Goal: Task Accomplishment & Management: Complete application form

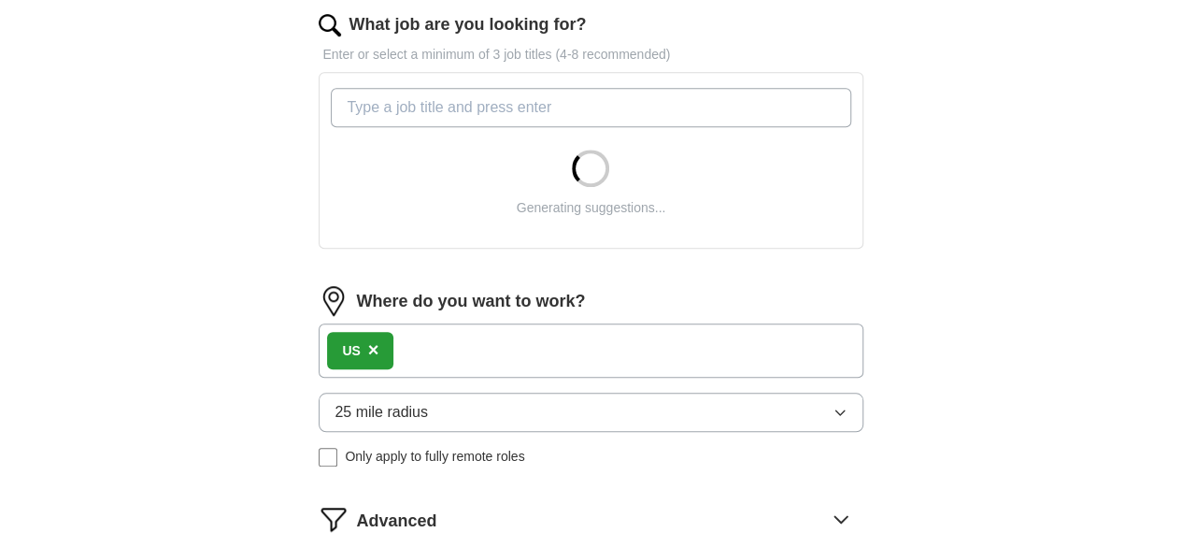
scroll to position [594, 0]
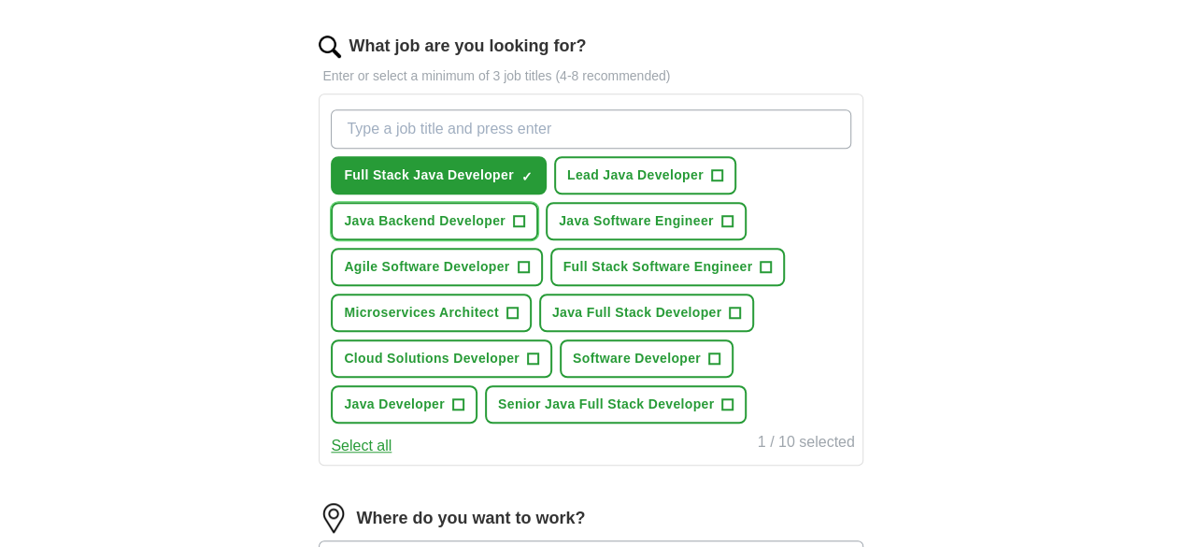
click at [524, 214] on span "+" at bounding box center [518, 221] width 11 height 15
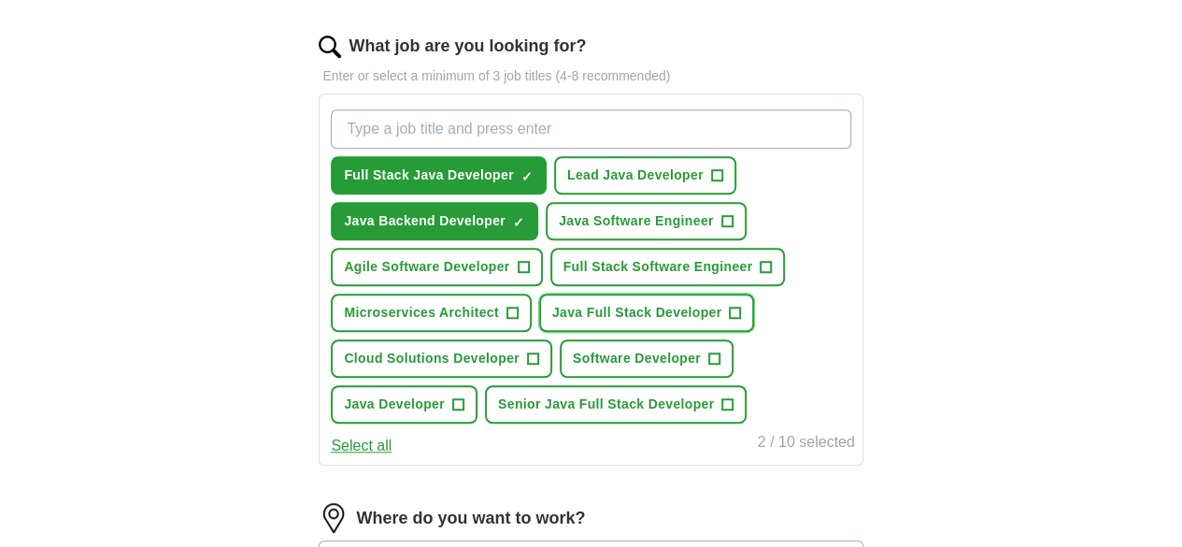
click at [552, 322] on span "Java Full Stack Developer" at bounding box center [637, 313] width 170 height 20
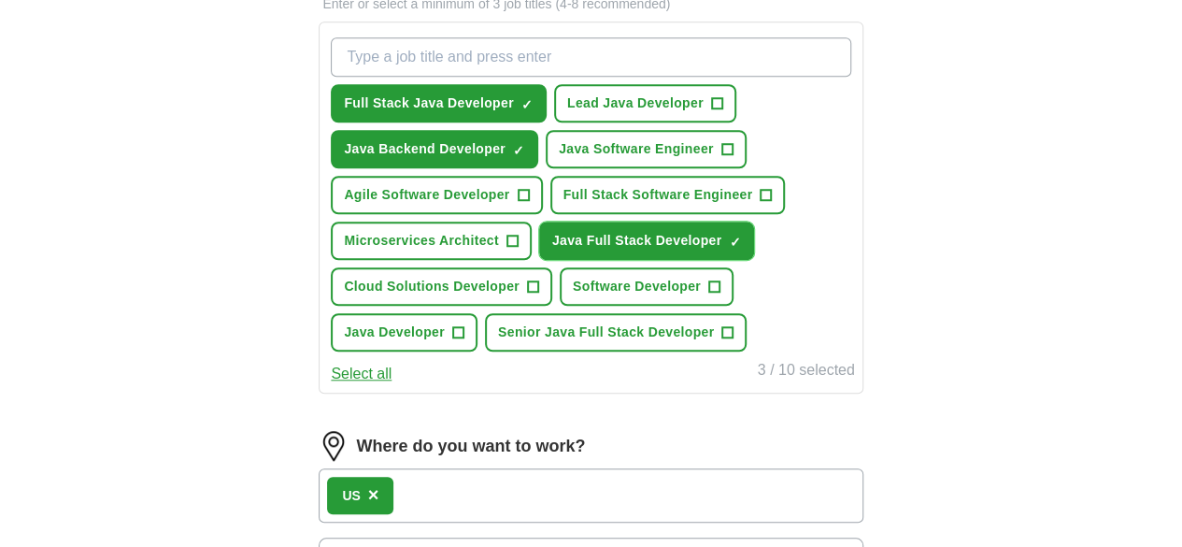
scroll to position [667, 0]
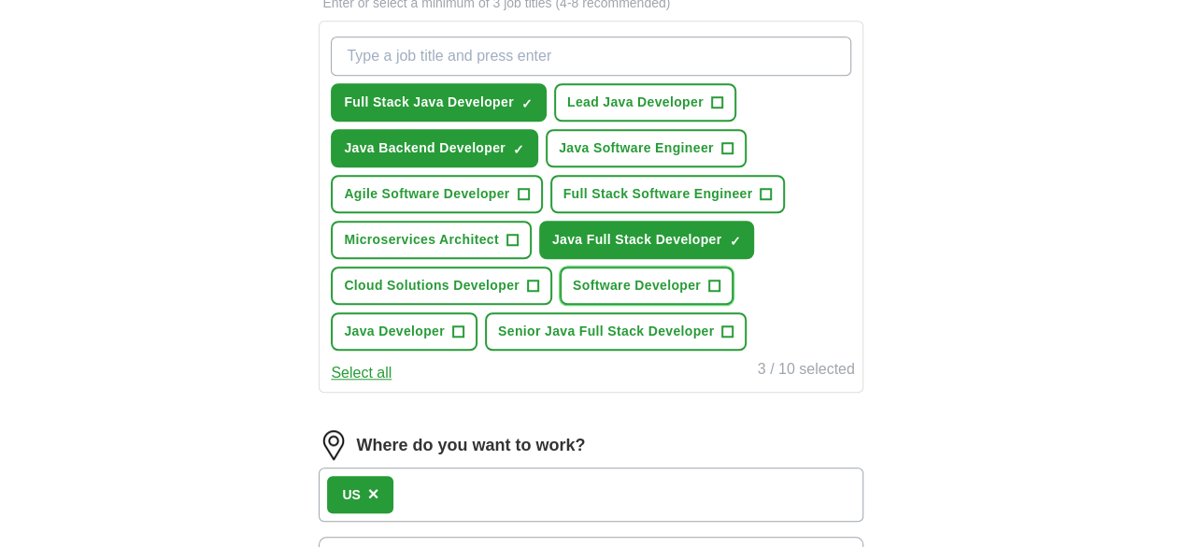
click at [652, 295] on span "Software Developer" at bounding box center [637, 286] width 128 height 20
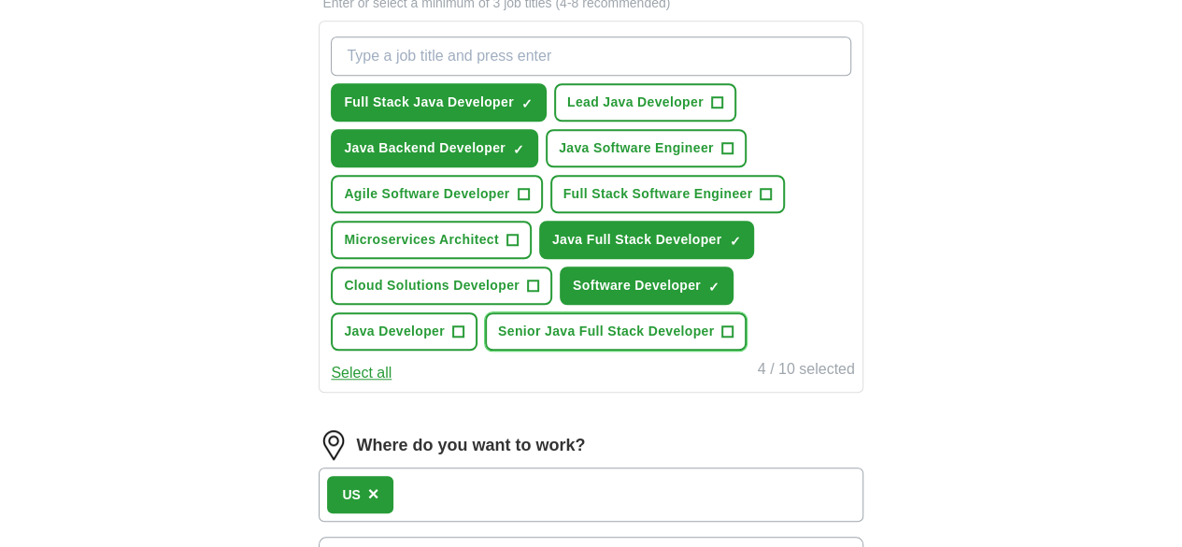
click at [607, 341] on span "Senior Java Full Stack Developer" at bounding box center [606, 331] width 216 height 20
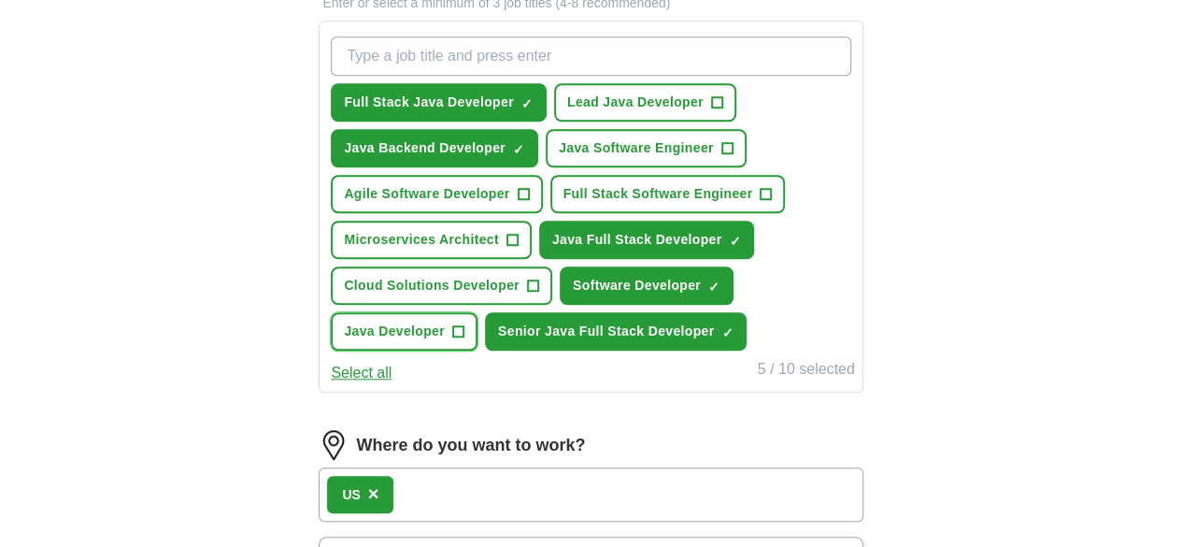
click at [445, 341] on span "Java Developer" at bounding box center [394, 331] width 101 height 20
click at [703, 162] on button "Java Software Engineer +" at bounding box center [646, 148] width 201 height 38
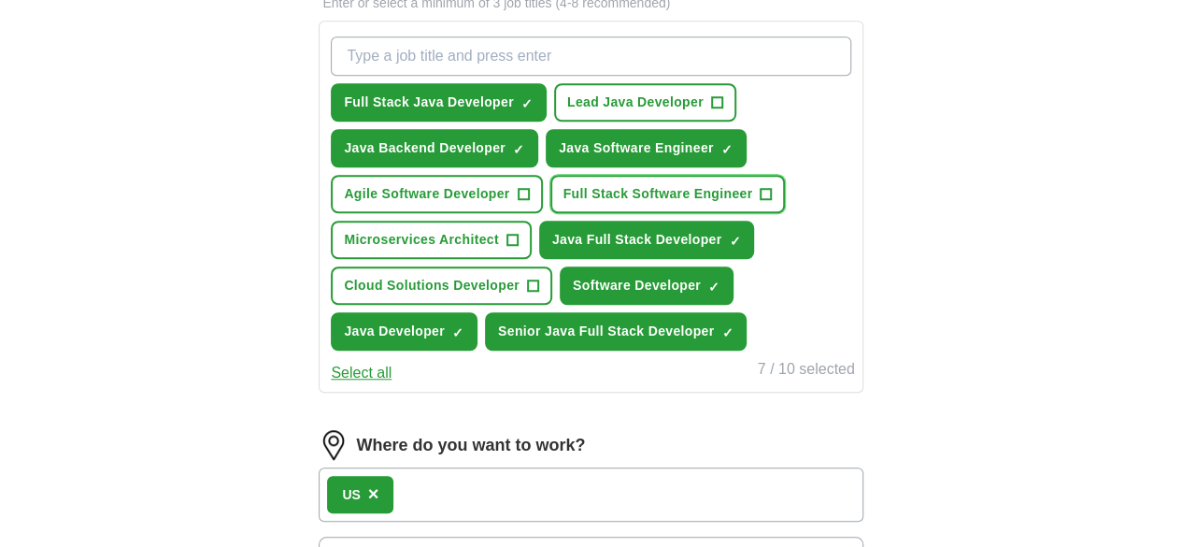
click at [567, 213] on button "Full Stack Software Engineer +" at bounding box center [667, 194] width 235 height 38
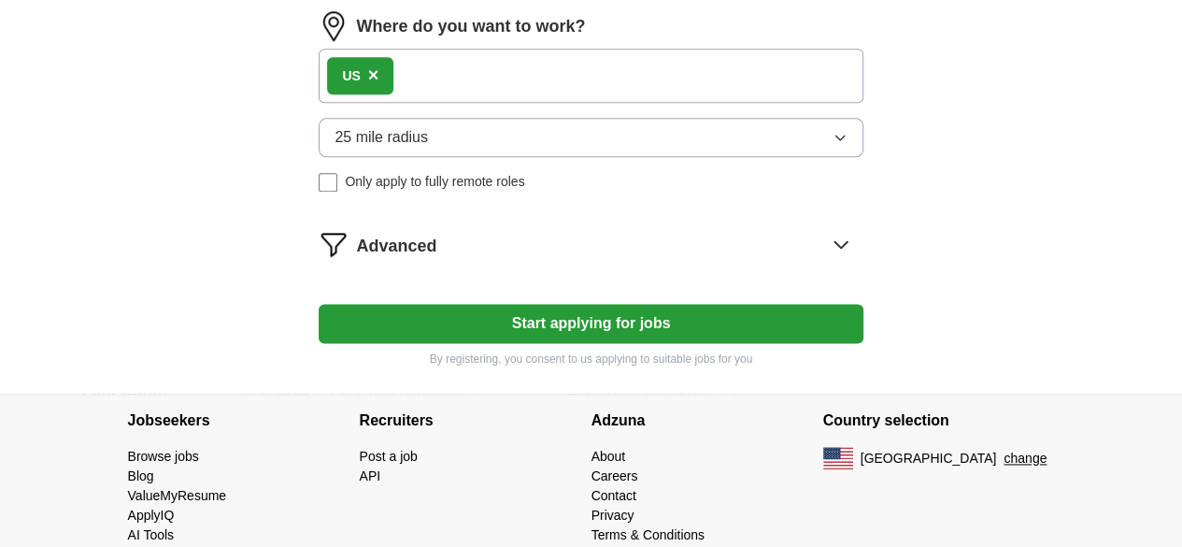
scroll to position [1131, 0]
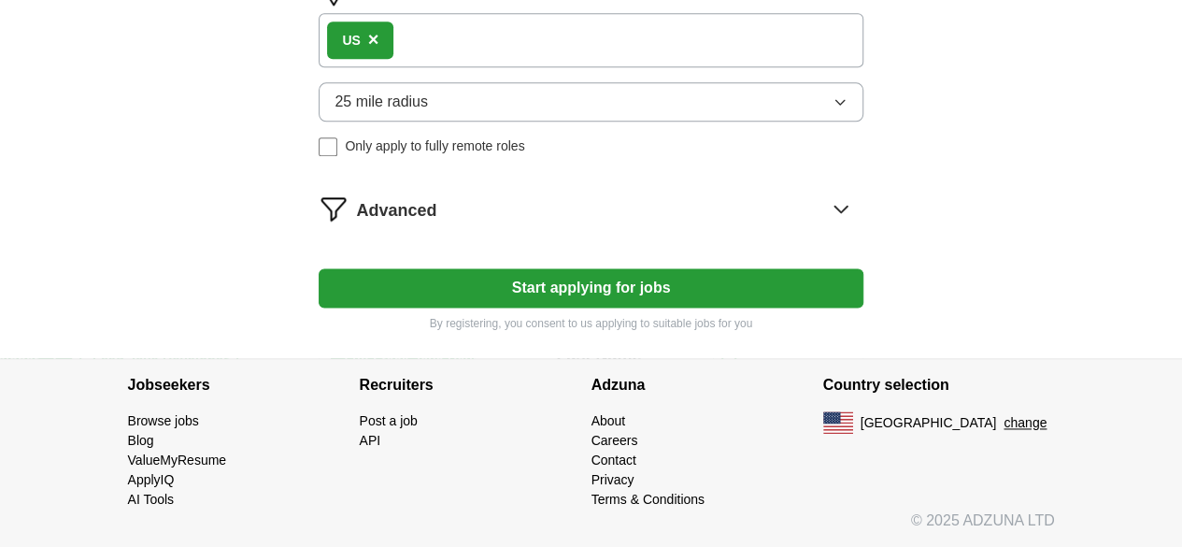
click at [646, 121] on button "25 mile radius" at bounding box center [591, 101] width 544 height 39
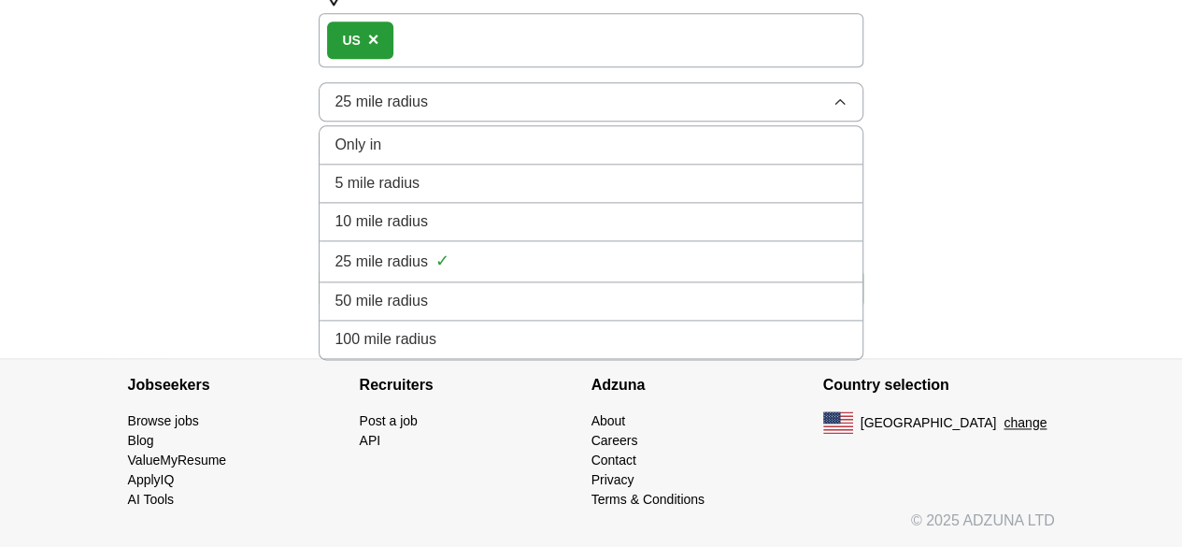
click at [471, 359] on li "100 mile radius" at bounding box center [590, 339] width 542 height 38
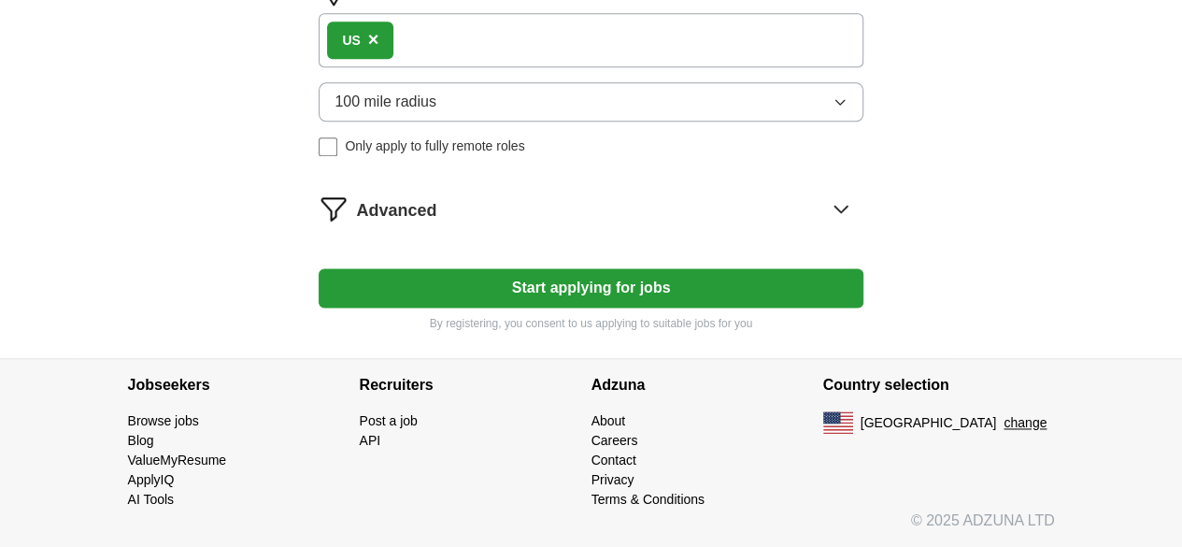
scroll to position [1191, 0]
click at [491, 306] on button "Start applying for jobs" at bounding box center [591, 287] width 544 height 39
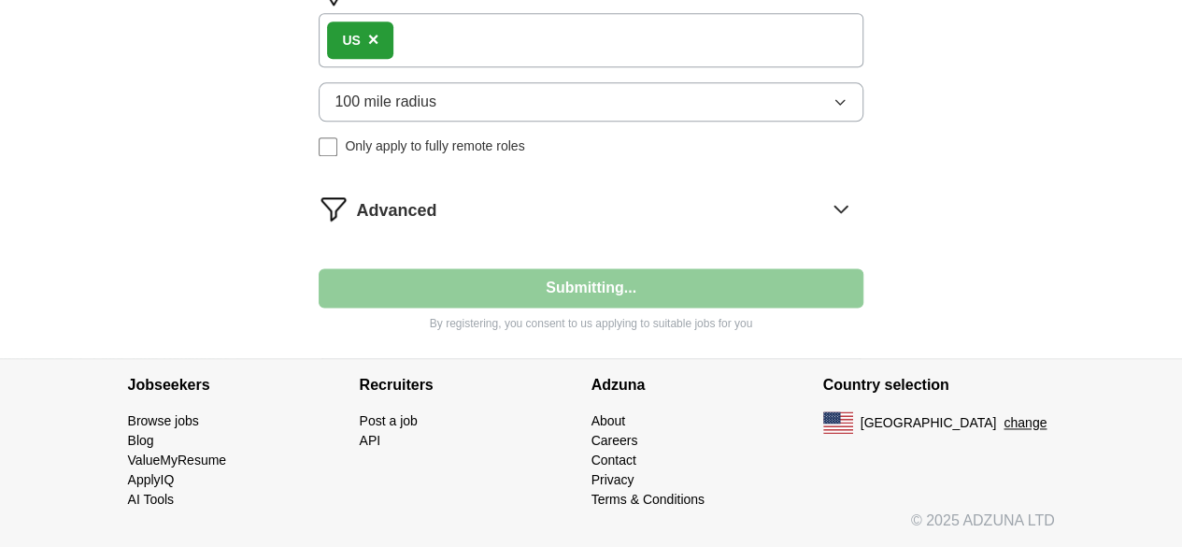
select select "**"
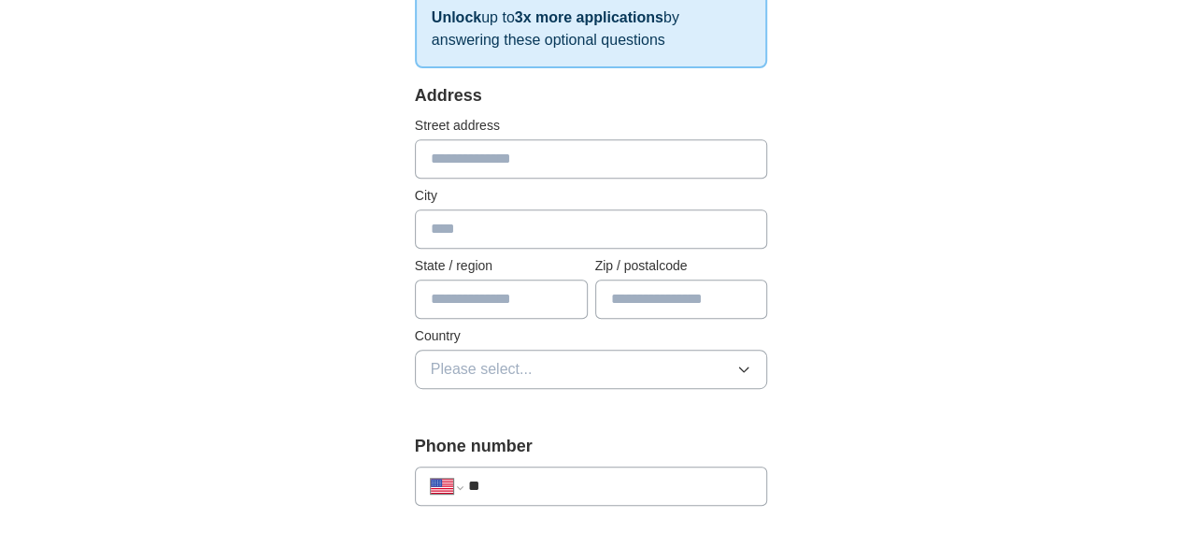
scroll to position [347, 0]
click at [490, 150] on input "text" at bounding box center [591, 157] width 353 height 39
type input "**********"
type input "******"
type input "********"
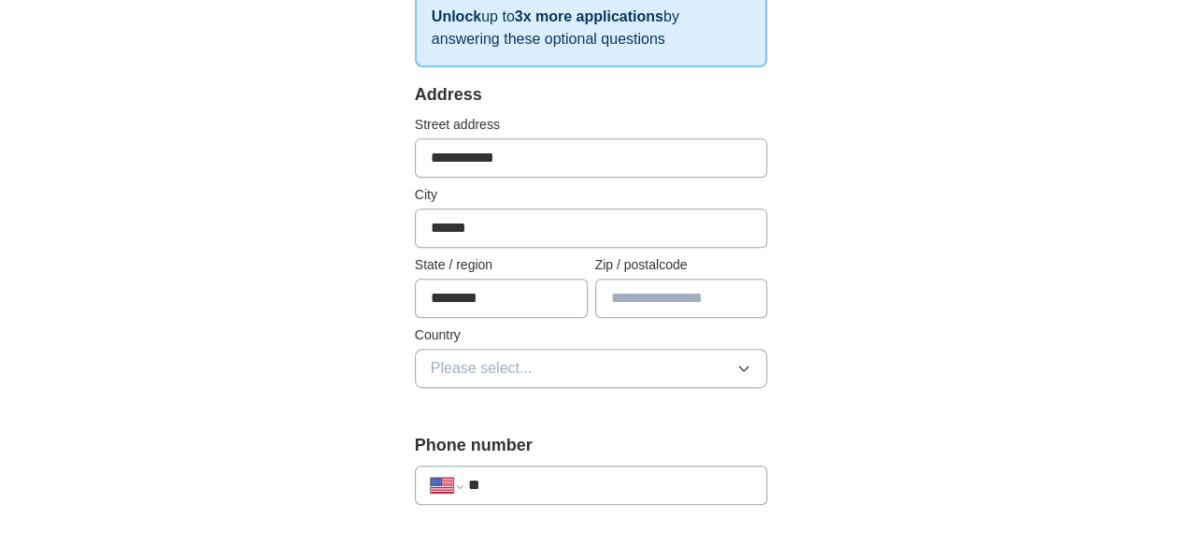
type input "*****"
click at [437, 361] on span "Please select..." at bounding box center [482, 368] width 102 height 22
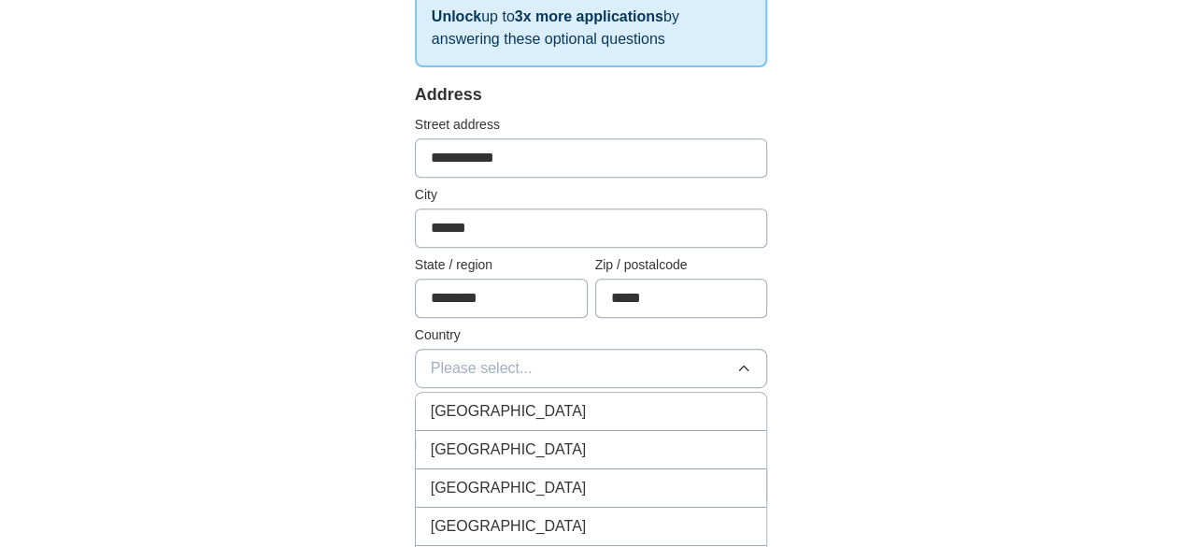
click at [431, 444] on span "[GEOGRAPHIC_DATA]" at bounding box center [509, 449] width 156 height 22
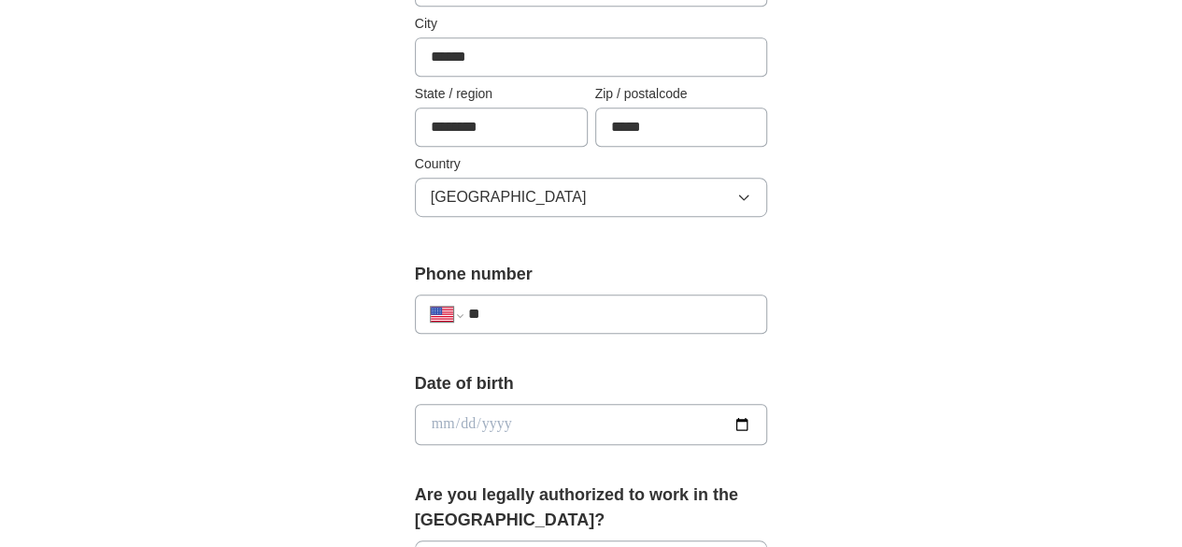
scroll to position [518, 0]
click at [490, 305] on input "**" at bounding box center [610, 313] width 284 height 22
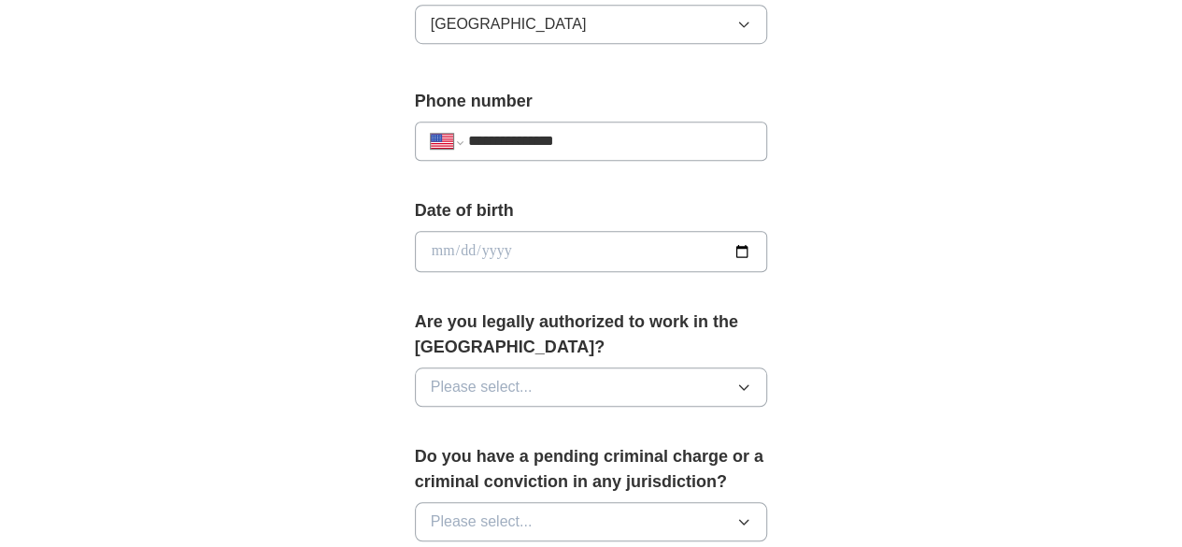
scroll to position [692, 0]
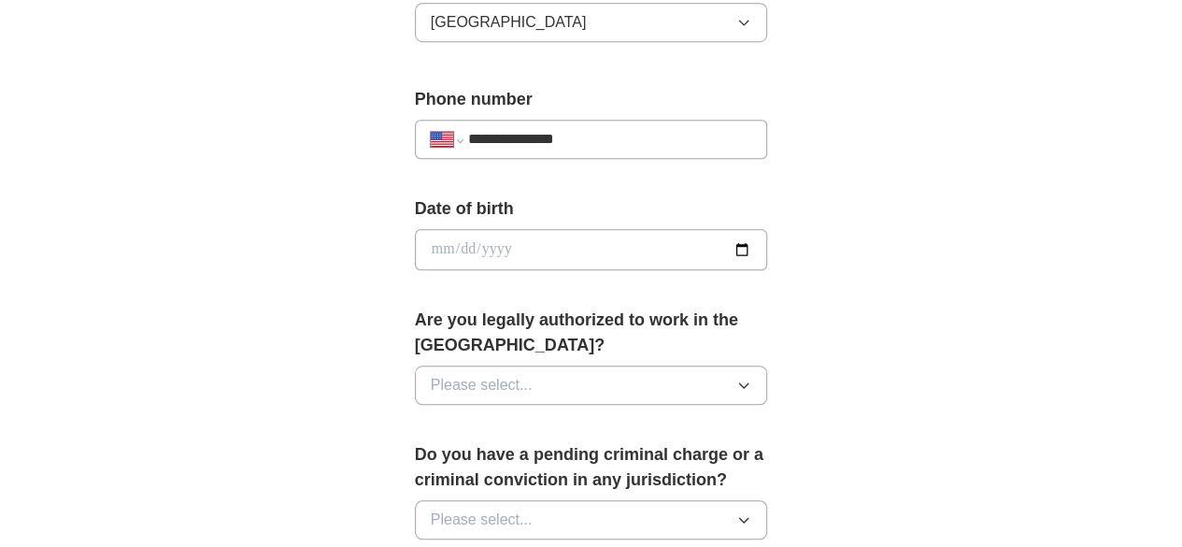
type input "**********"
click at [456, 374] on span "Please select..." at bounding box center [482, 385] width 102 height 22
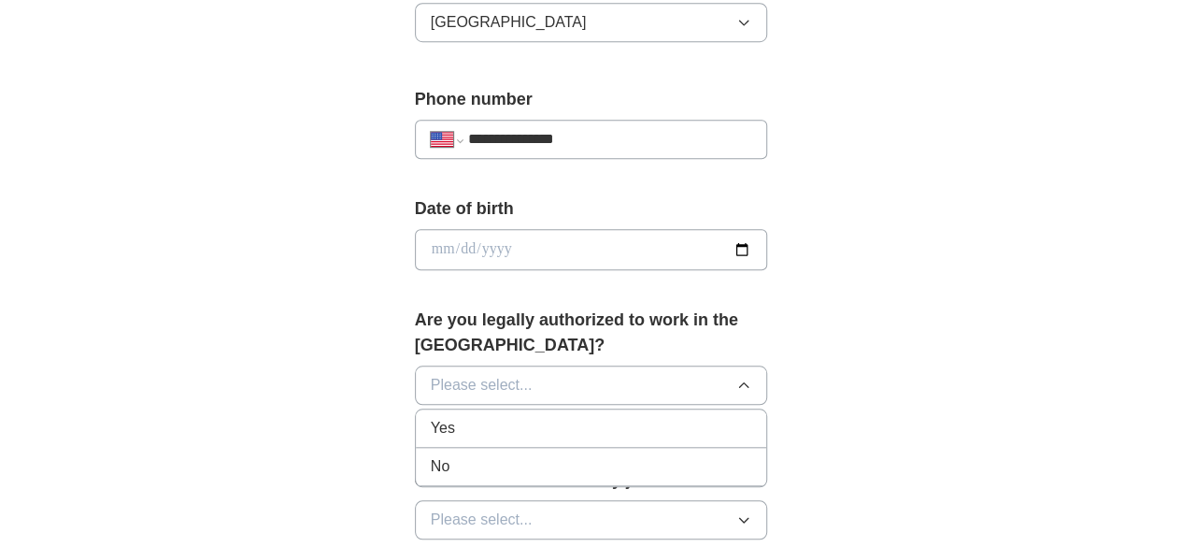
click at [432, 417] on div "Yes" at bounding box center [591, 428] width 321 height 22
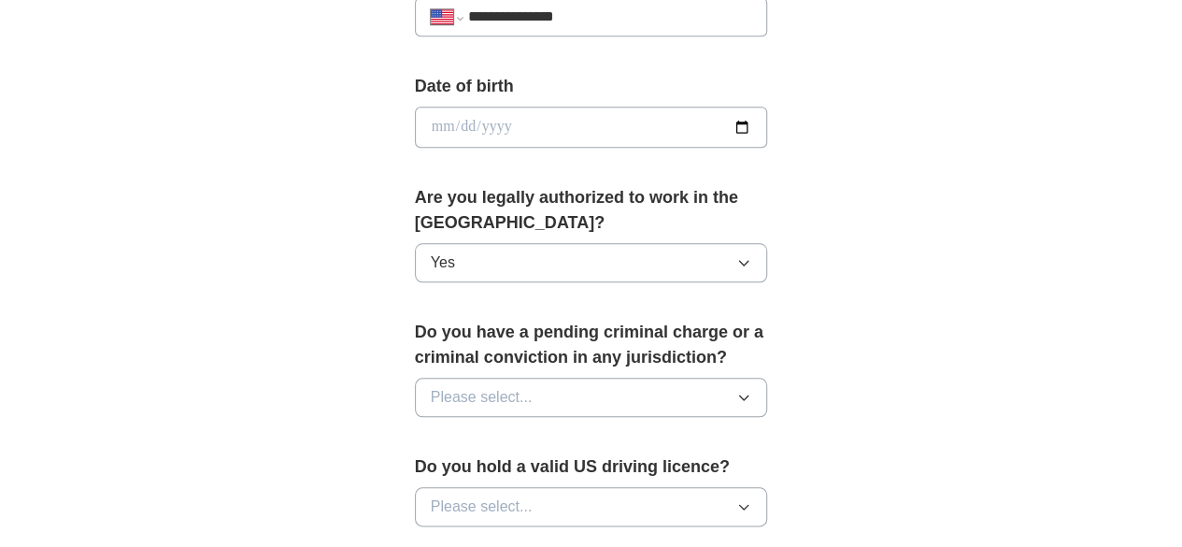
scroll to position [816, 0]
click at [465, 385] on span "Please select..." at bounding box center [482, 396] width 102 height 22
click at [431, 466] on div "No" at bounding box center [591, 477] width 321 height 22
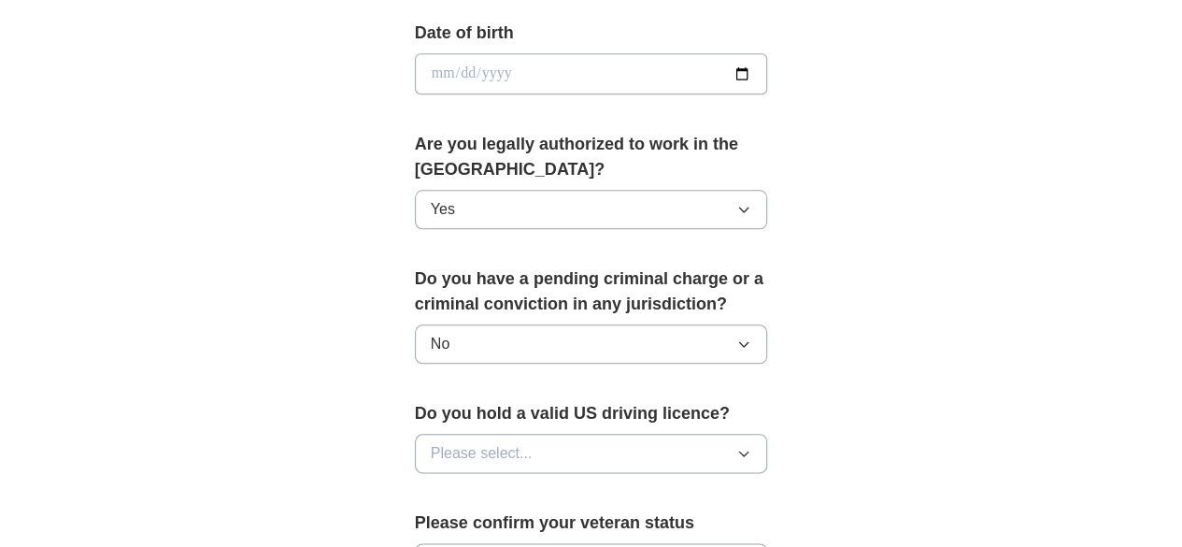
click at [449, 442] on span "Please select..." at bounding box center [482, 453] width 102 height 22
click at [431, 485] on div "Yes" at bounding box center [591, 496] width 321 height 22
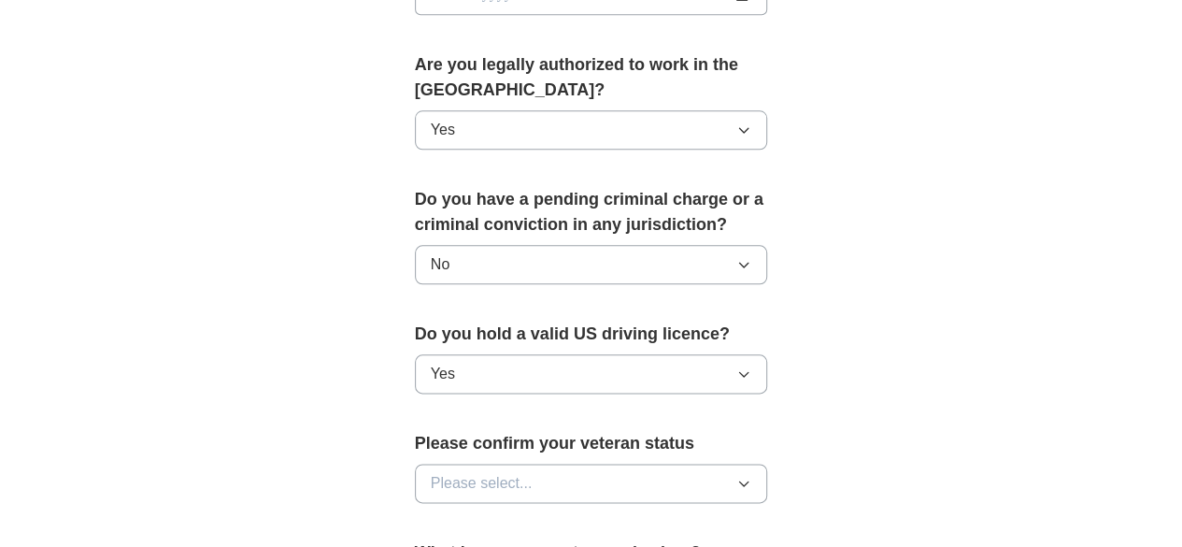
scroll to position [948, 0]
click at [426, 462] on button "Please select..." at bounding box center [591, 481] width 353 height 39
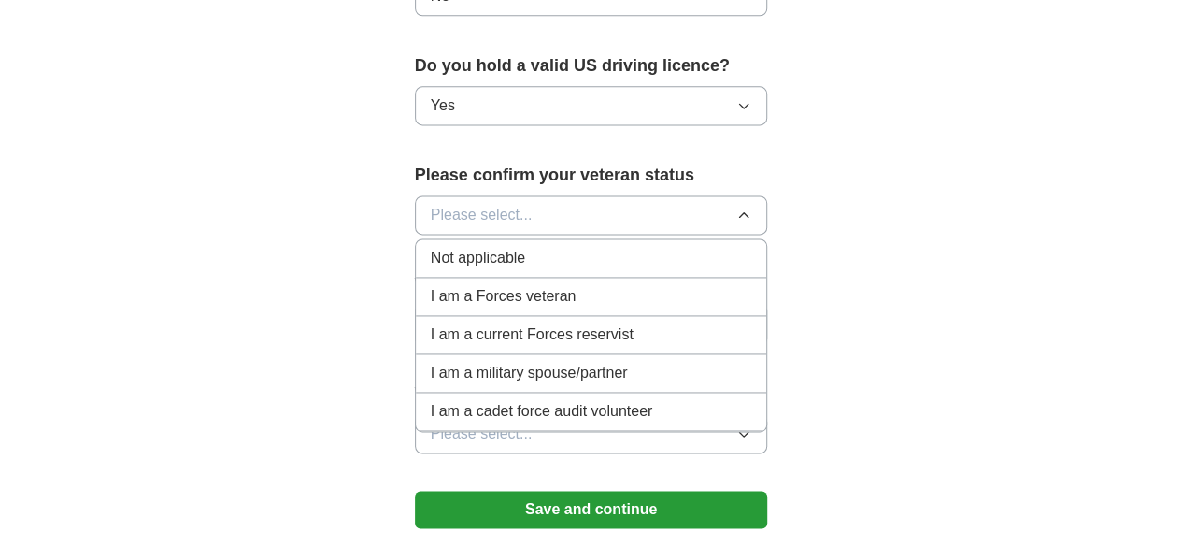
scroll to position [1216, 0]
click at [448, 246] on span "Not applicable" at bounding box center [478, 257] width 94 height 22
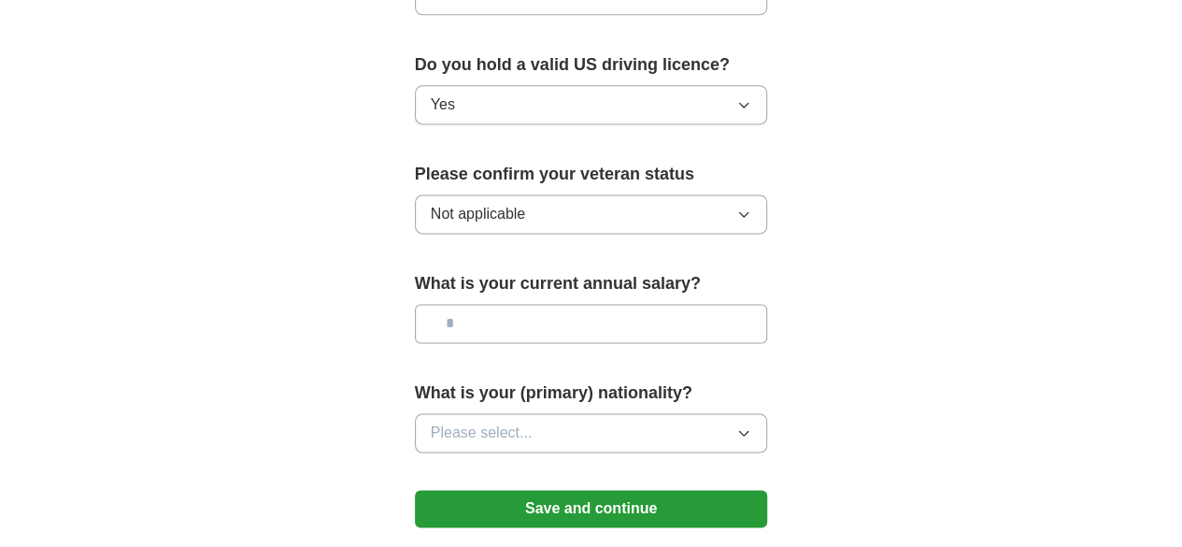
scroll to position [1315, 0]
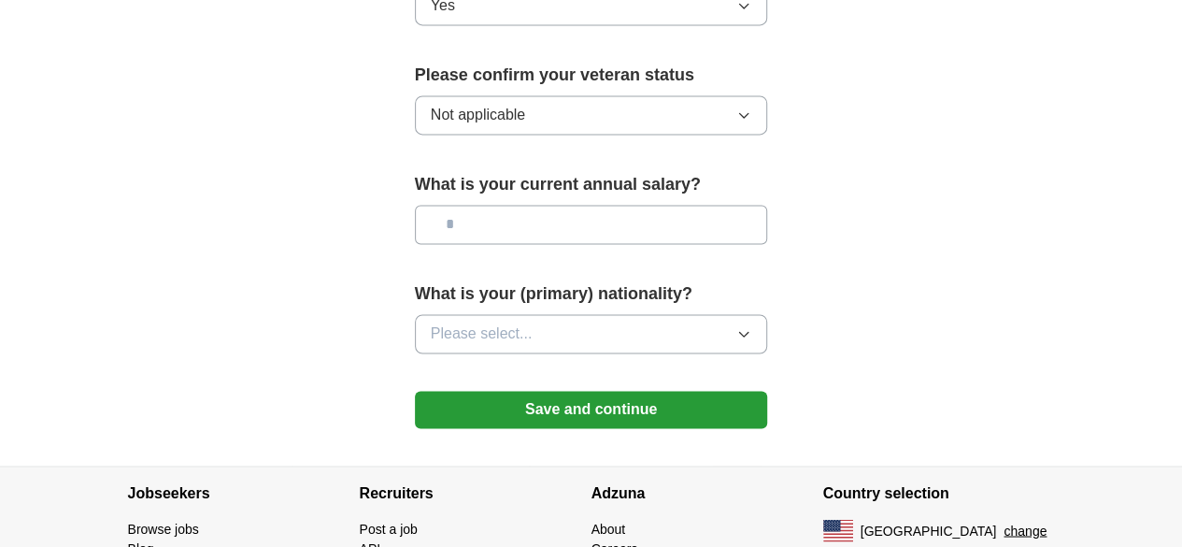
click at [473, 205] on input "text" at bounding box center [591, 224] width 353 height 39
click at [447, 322] on span "Please select..." at bounding box center [482, 333] width 102 height 22
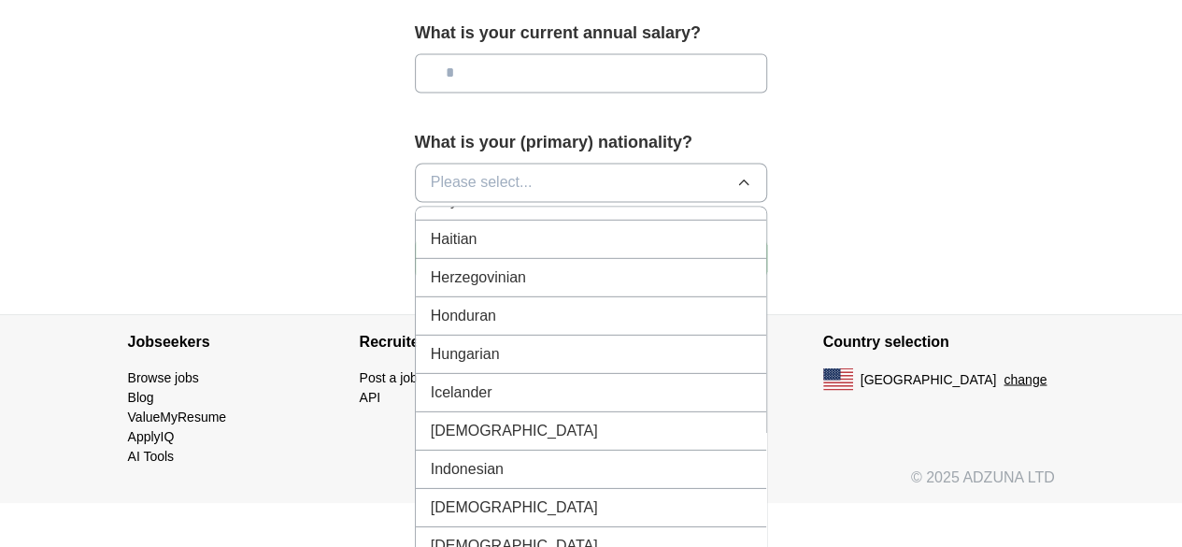
scroll to position [2861, 0]
click at [431, 418] on span "[DEMOGRAPHIC_DATA]" at bounding box center [514, 429] width 167 height 22
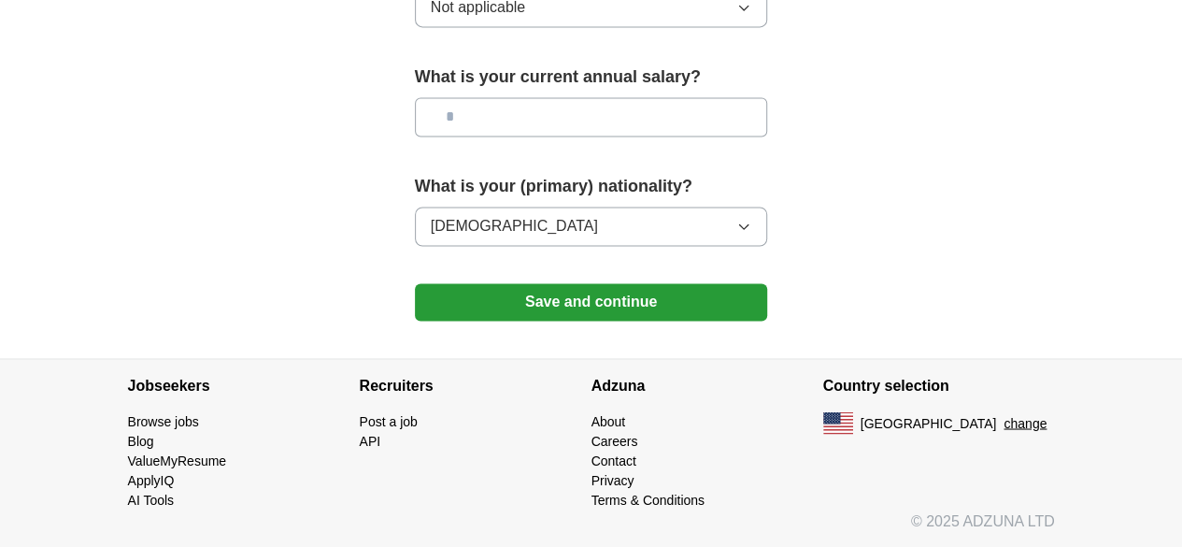
scroll to position [1389, 0]
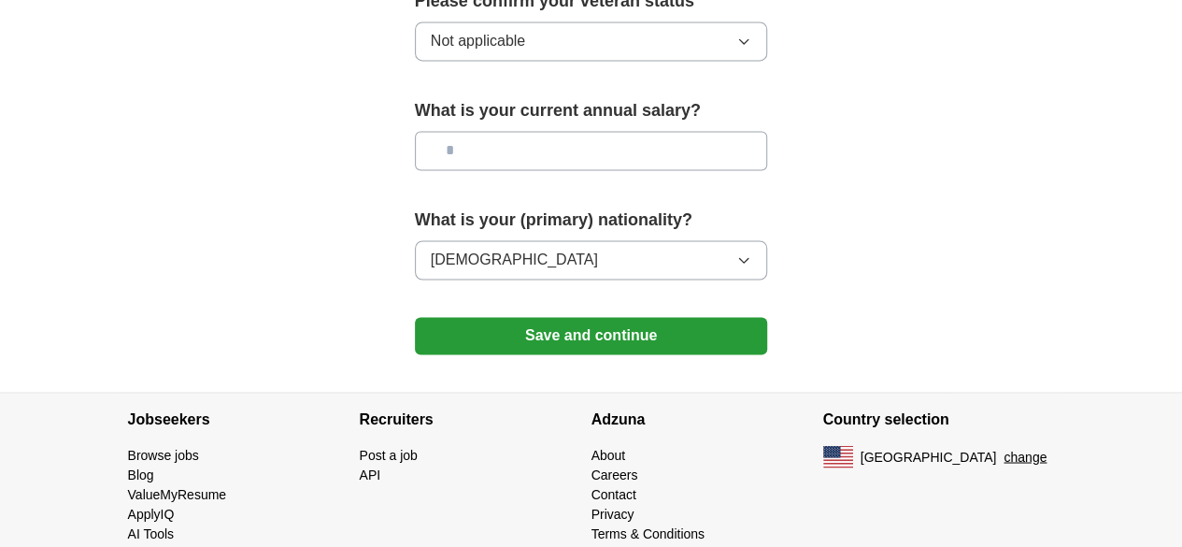
click at [534, 317] on button "Save and continue" at bounding box center [591, 335] width 353 height 37
